Goal: Obtain resource: Download file/media

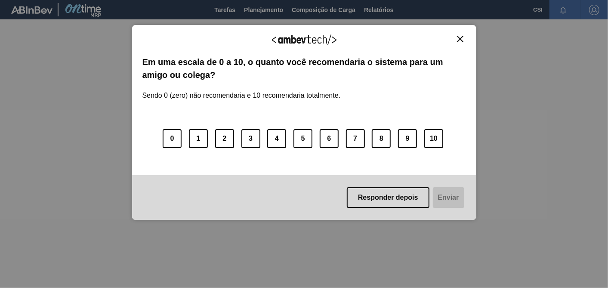
drag, startPoint x: 381, startPoint y: 199, endPoint x: 391, endPoint y: 189, distance: 14.3
click at [381, 199] on button "Responder depois" at bounding box center [388, 197] width 83 height 21
click at [379, 197] on button "Responder depois" at bounding box center [388, 197] width 83 height 21
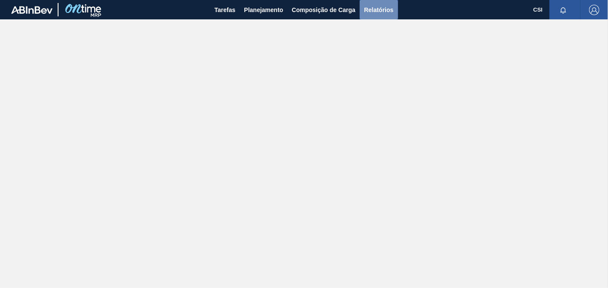
click at [385, 8] on span "Relatórios" at bounding box center [378, 10] width 29 height 10
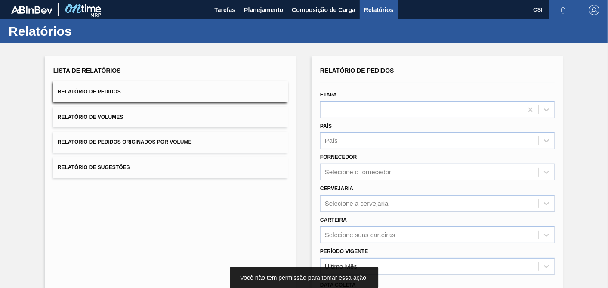
click at [367, 172] on div "Selecione o fornecedor" at bounding box center [358, 172] width 66 height 7
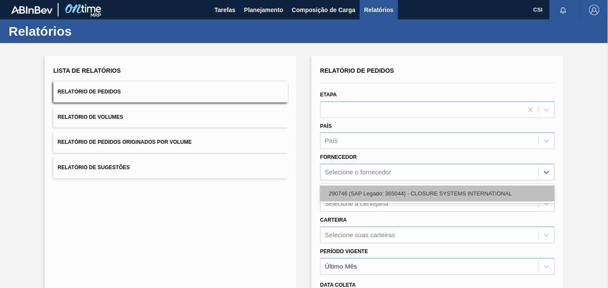
click at [368, 190] on div "290746 (SAP Legado: 365044) - CLOSURE SYSTEMS INTERNATIONAL" at bounding box center [437, 194] width 235 height 16
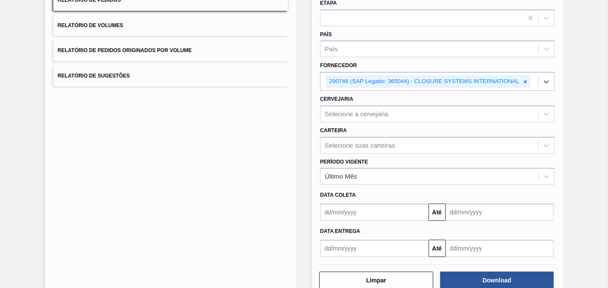
scroll to position [110, 0]
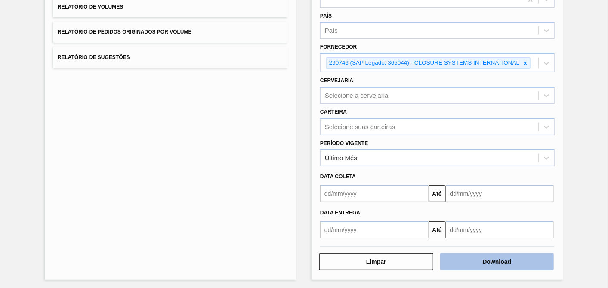
click at [491, 264] on button "Download" at bounding box center [497, 261] width 114 height 17
